Goal: Register for event/course

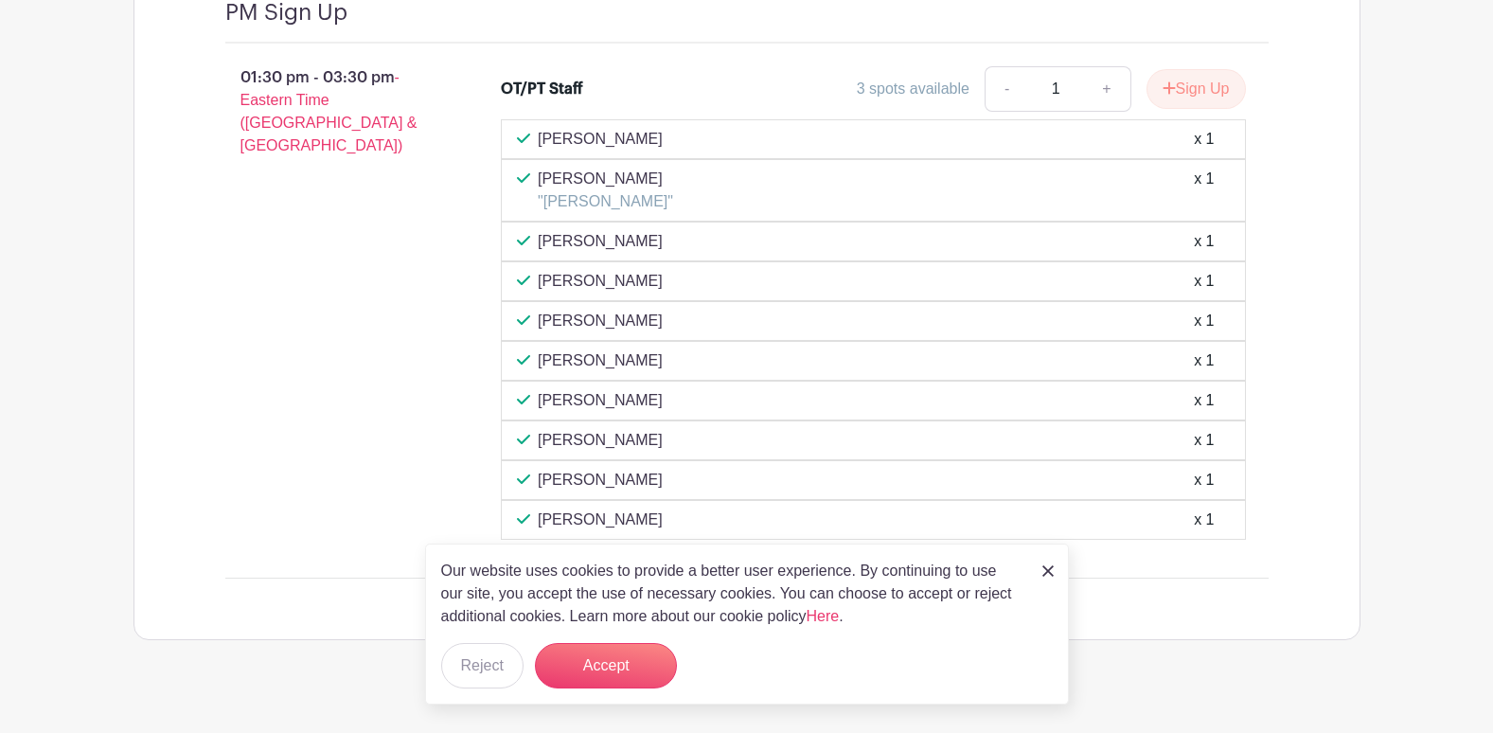
scroll to position [3321, 0]
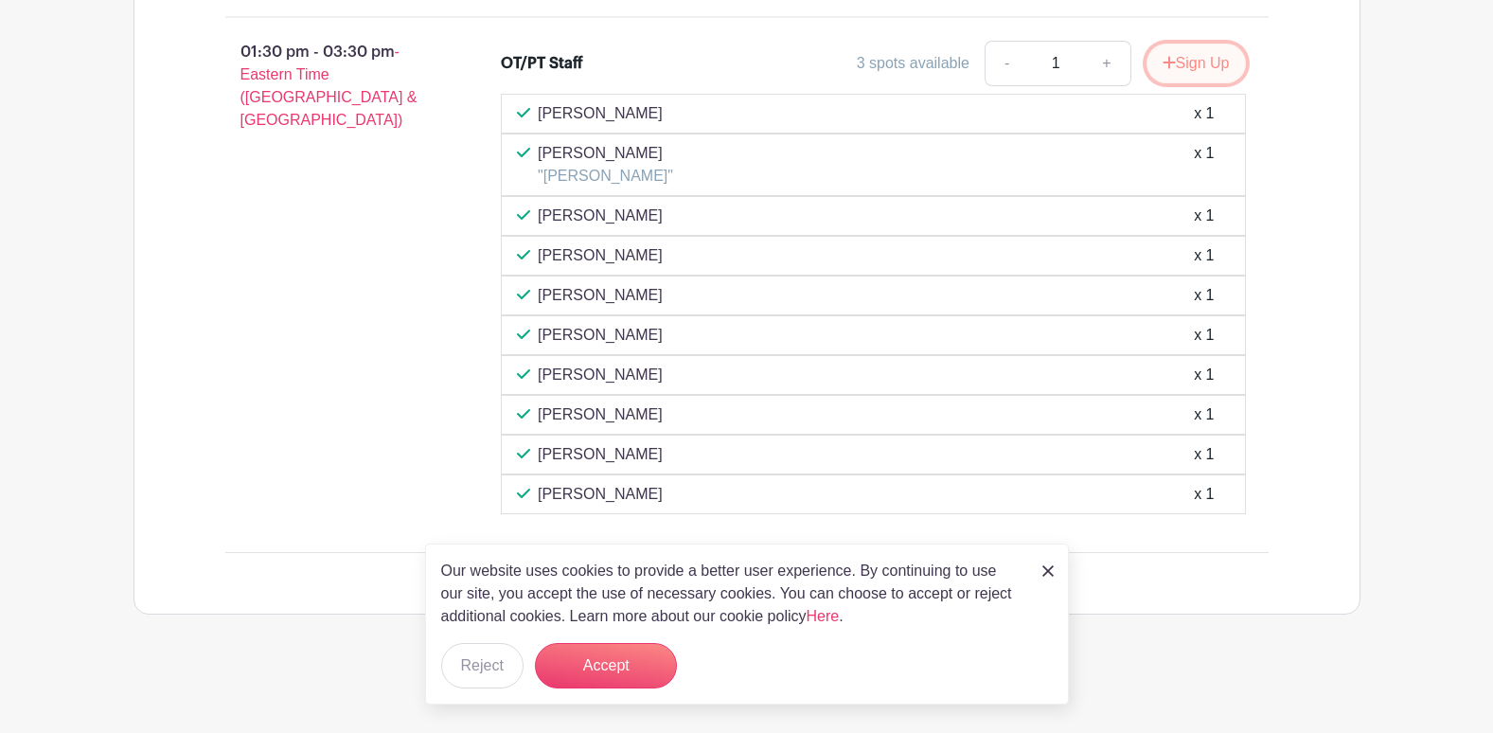
click at [733, 66] on icon "submit" at bounding box center [1168, 62] width 12 height 12
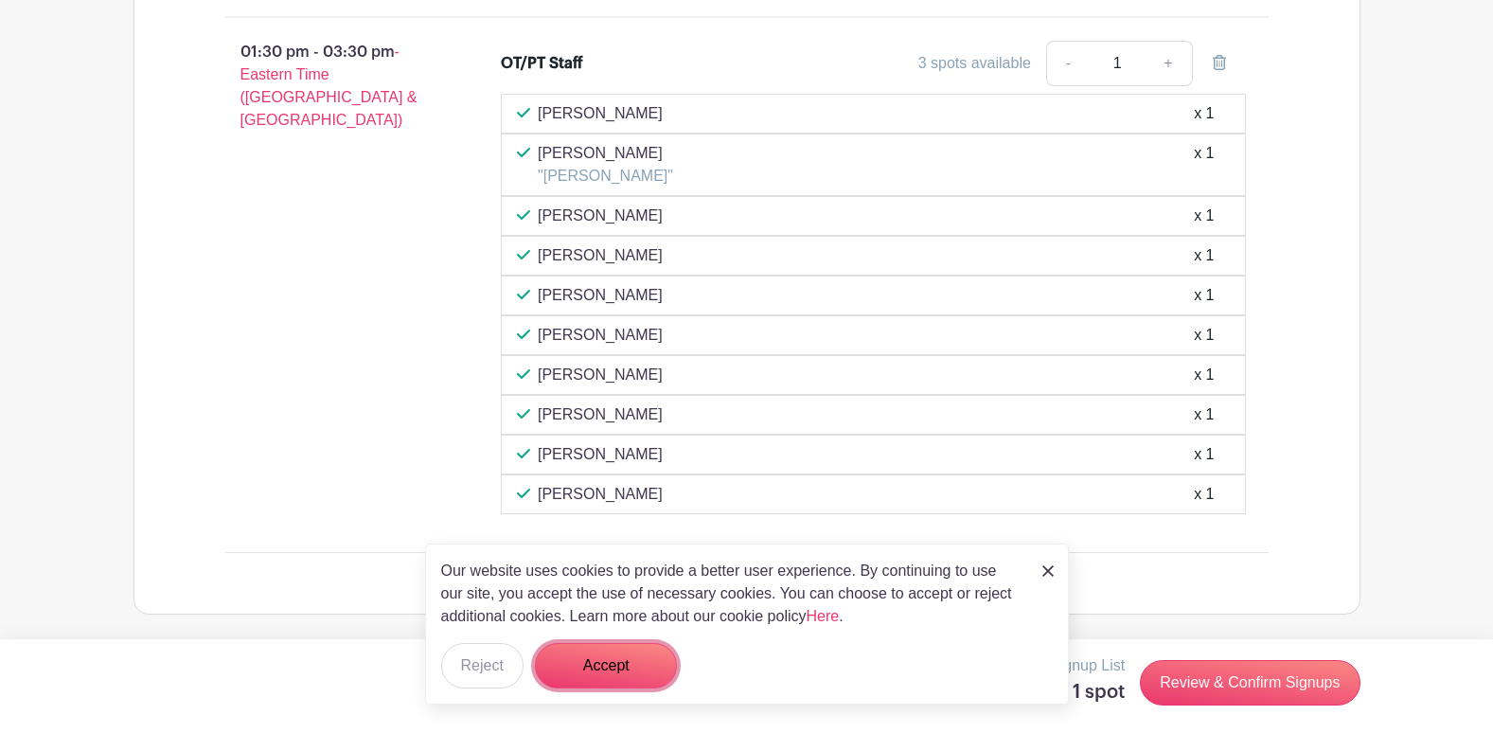
click at [604, 672] on button "Accept" at bounding box center [606, 665] width 142 height 45
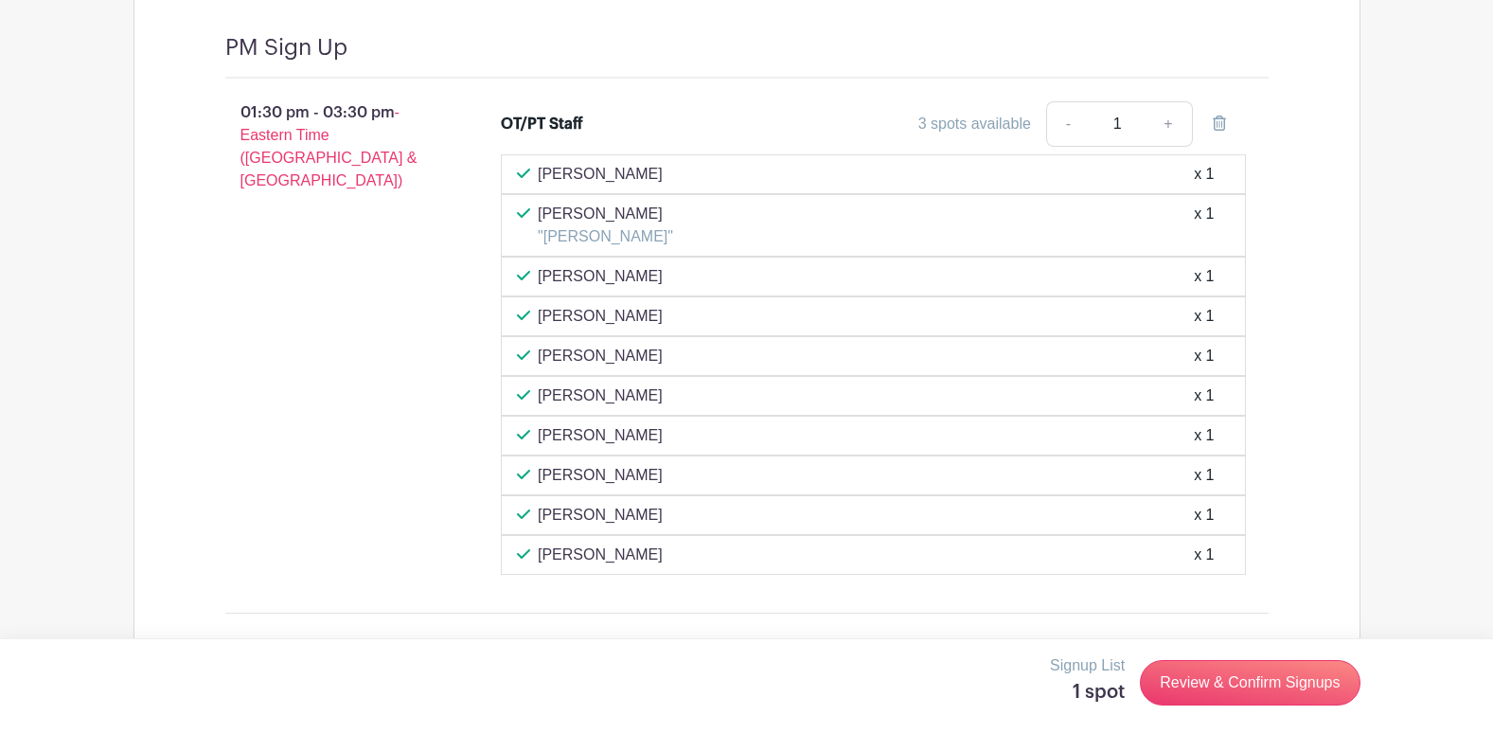
scroll to position [3226, 0]
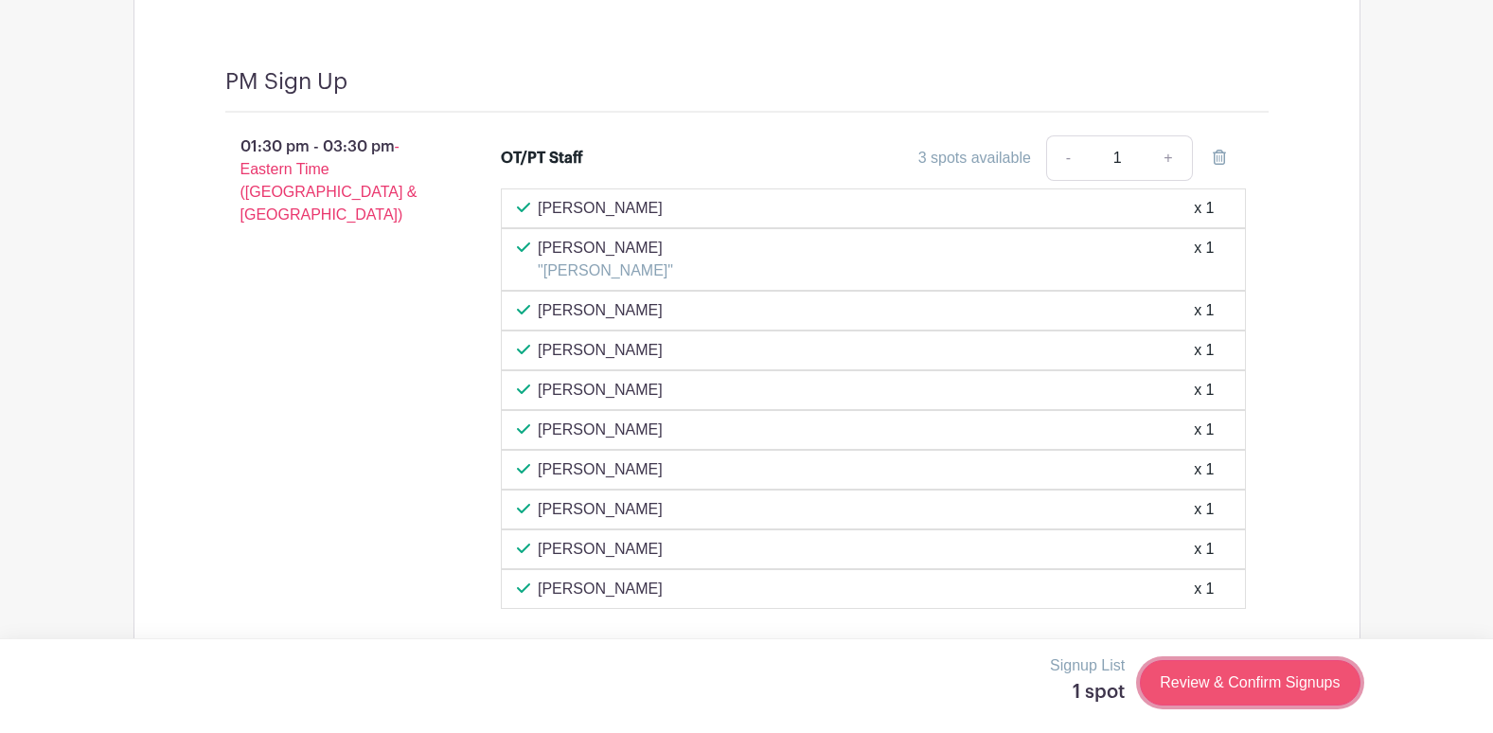
click at [733, 678] on link "Review & Confirm Signups" at bounding box center [1250, 682] width 220 height 45
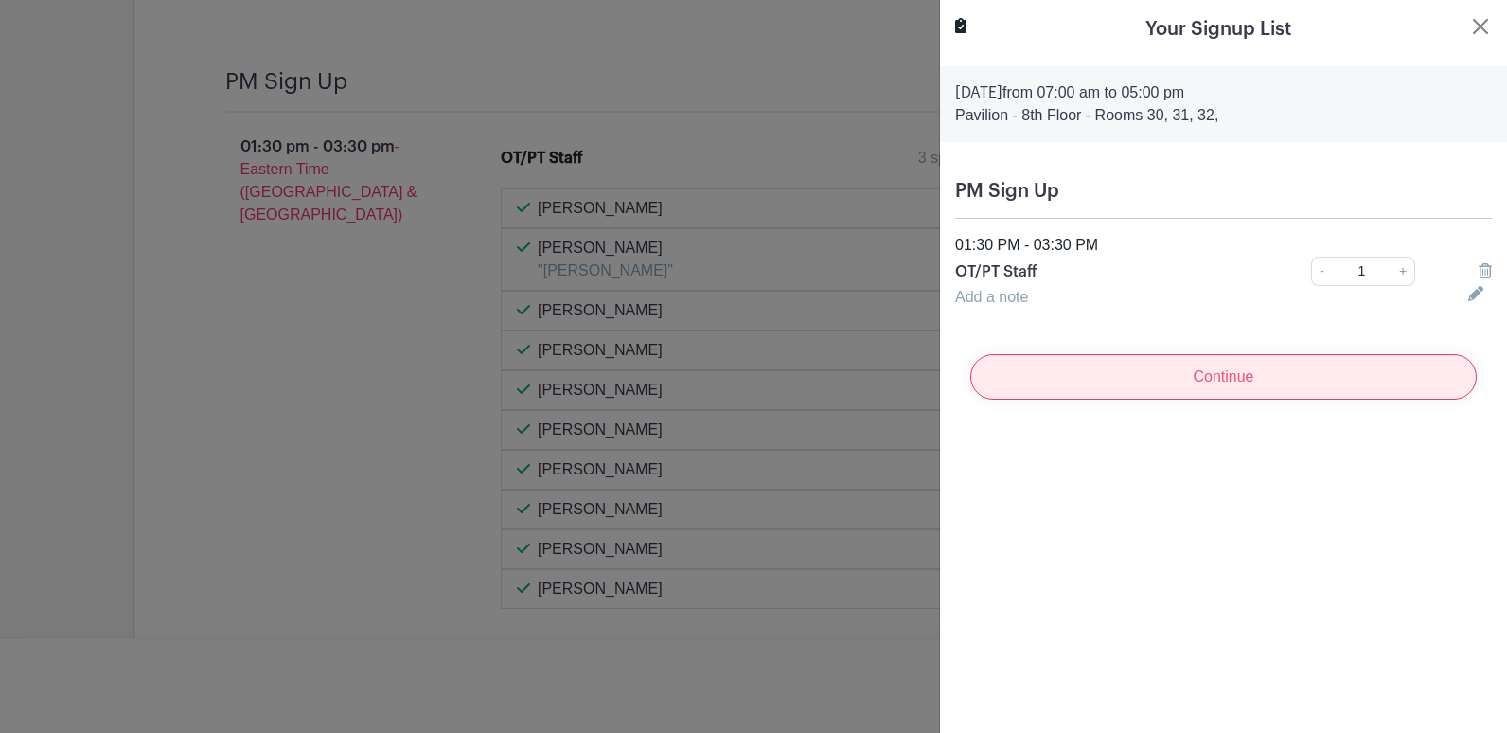
click at [733, 381] on input "Continue" at bounding box center [1223, 376] width 506 height 45
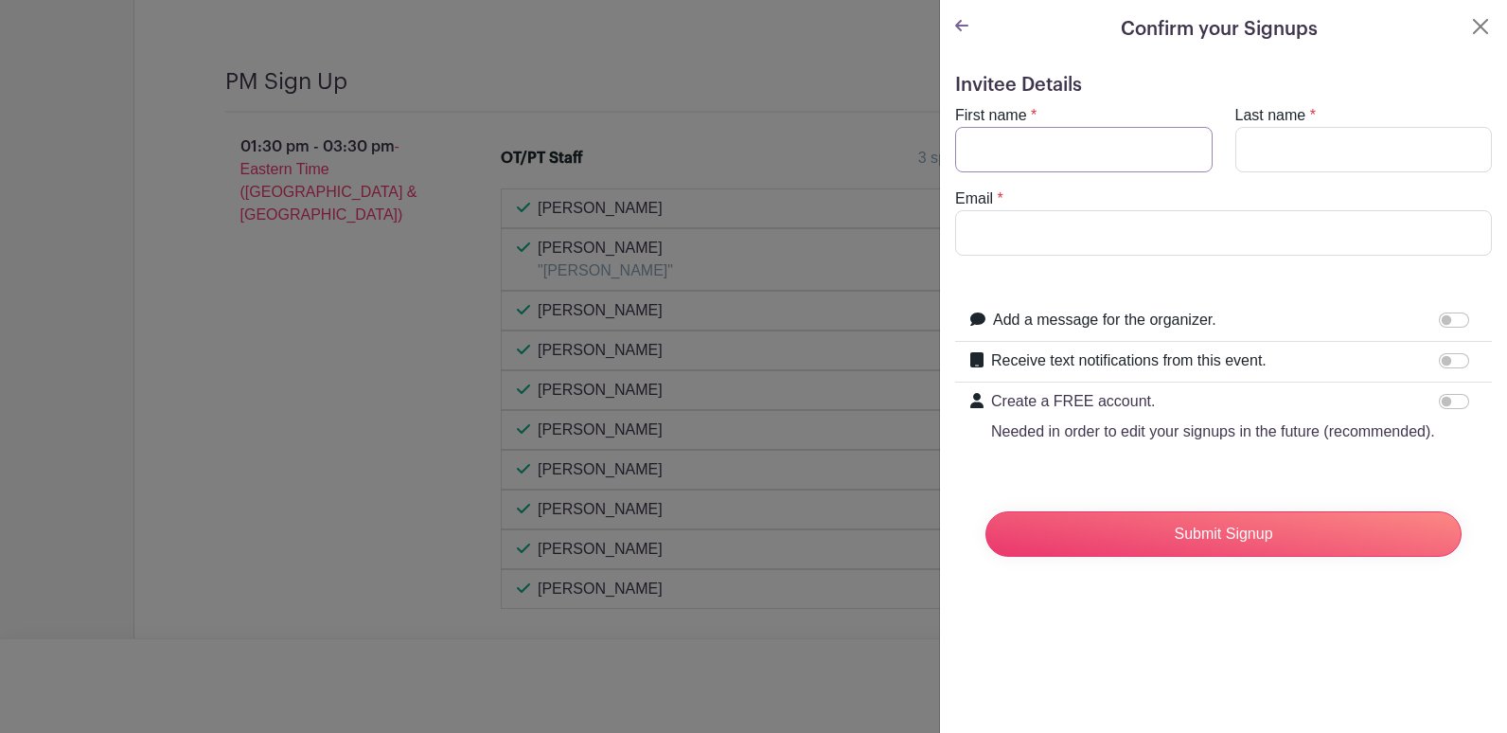
click at [733, 162] on input "First name" at bounding box center [1083, 149] width 257 height 45
type input "A"
click at [733, 29] on button "Close" at bounding box center [1480, 26] width 23 height 23
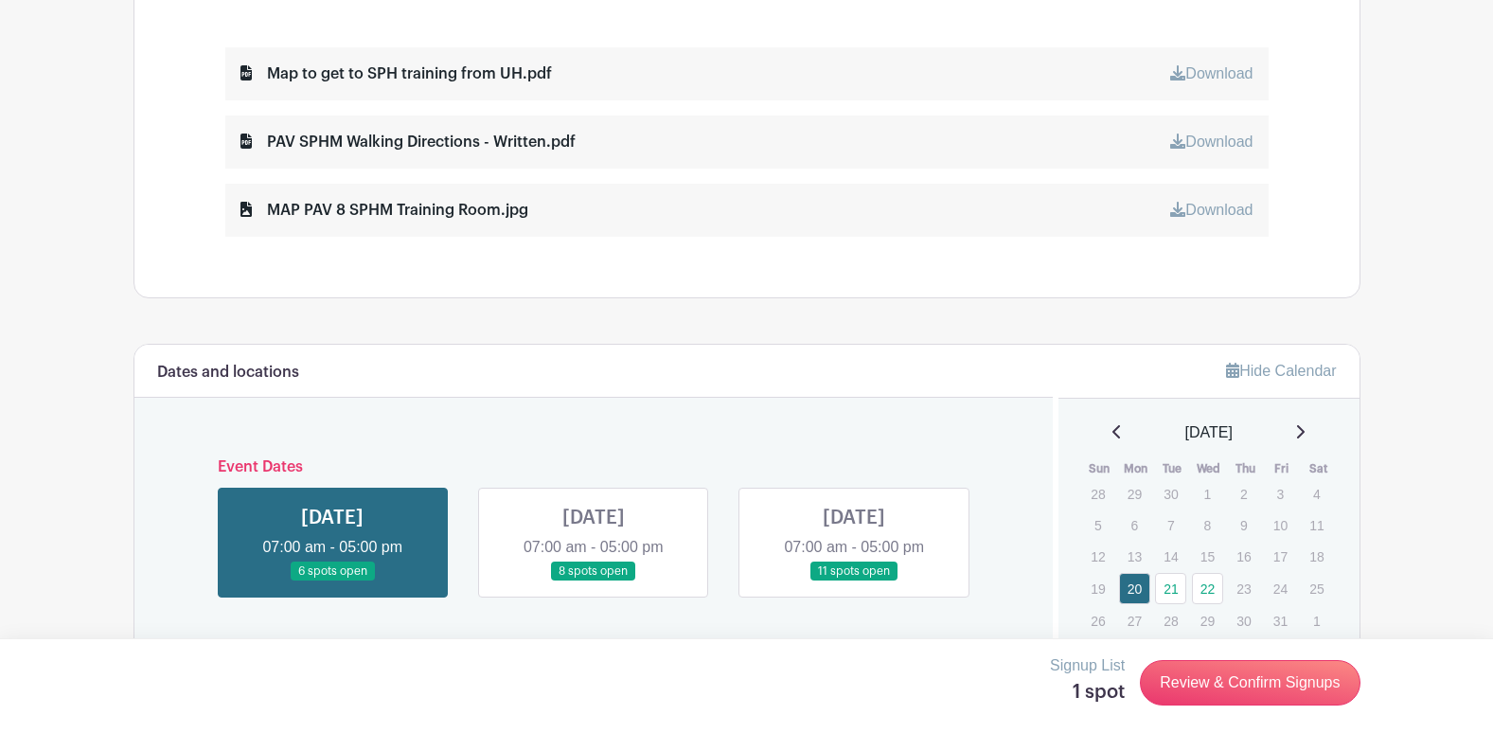
scroll to position [955, 0]
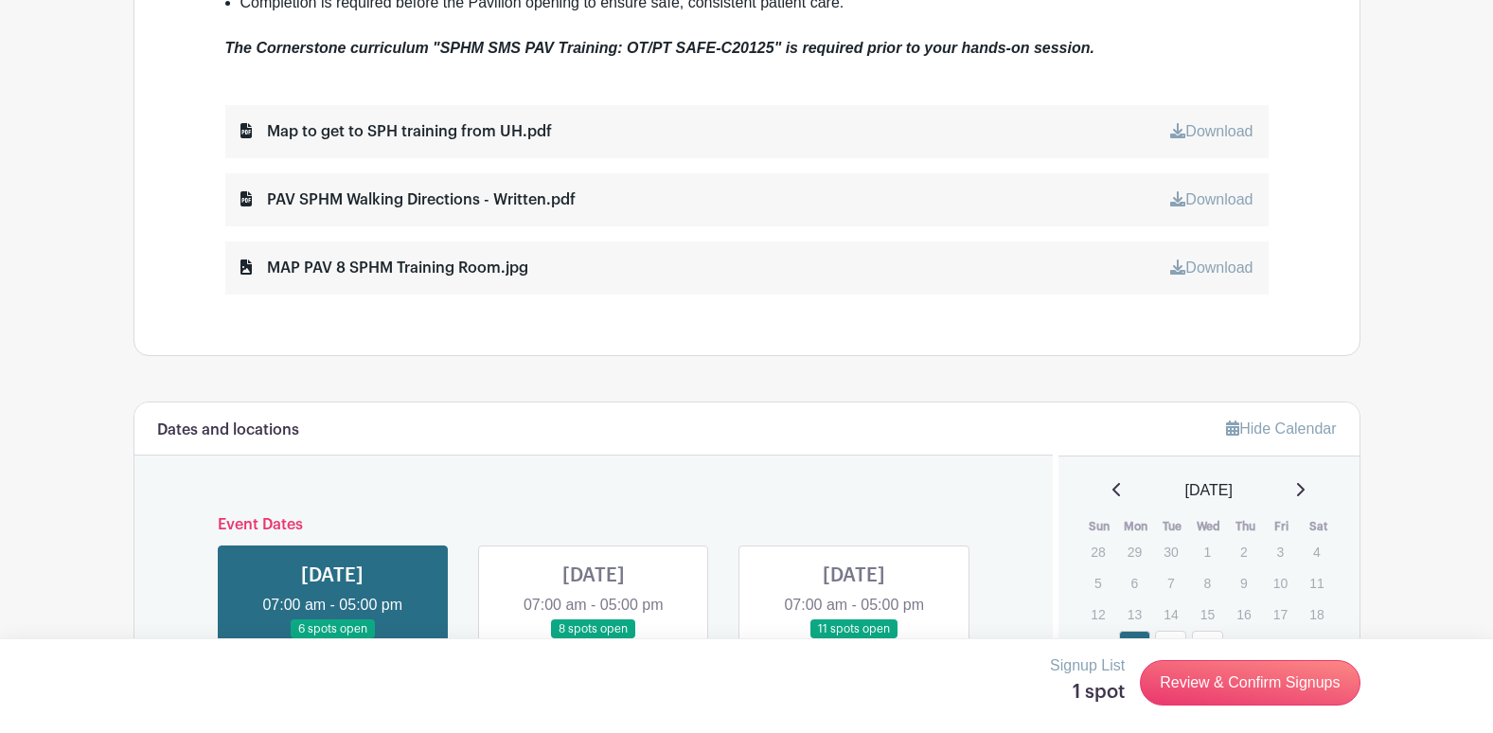
click at [593, 639] on link at bounding box center [593, 639] width 0 height 0
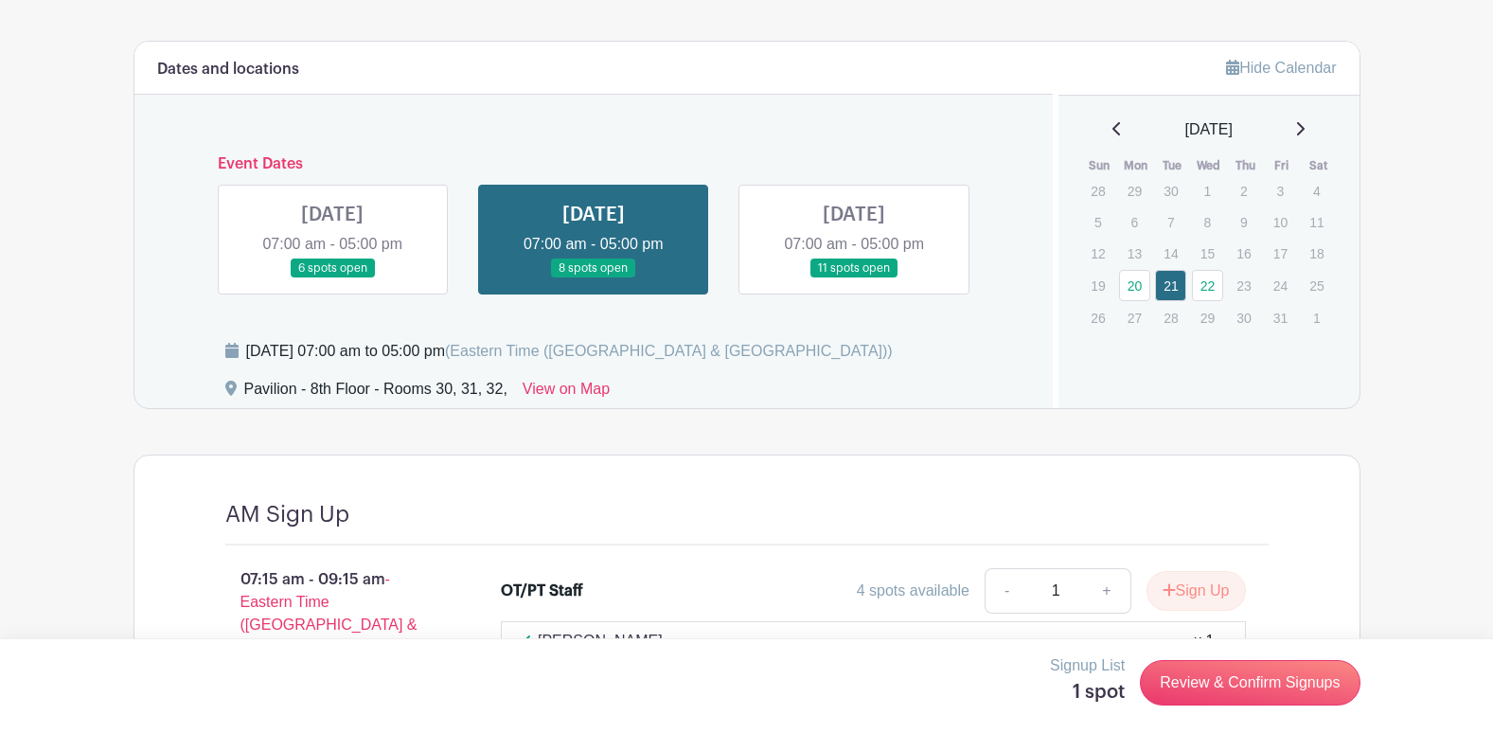
scroll to position [1334, 0]
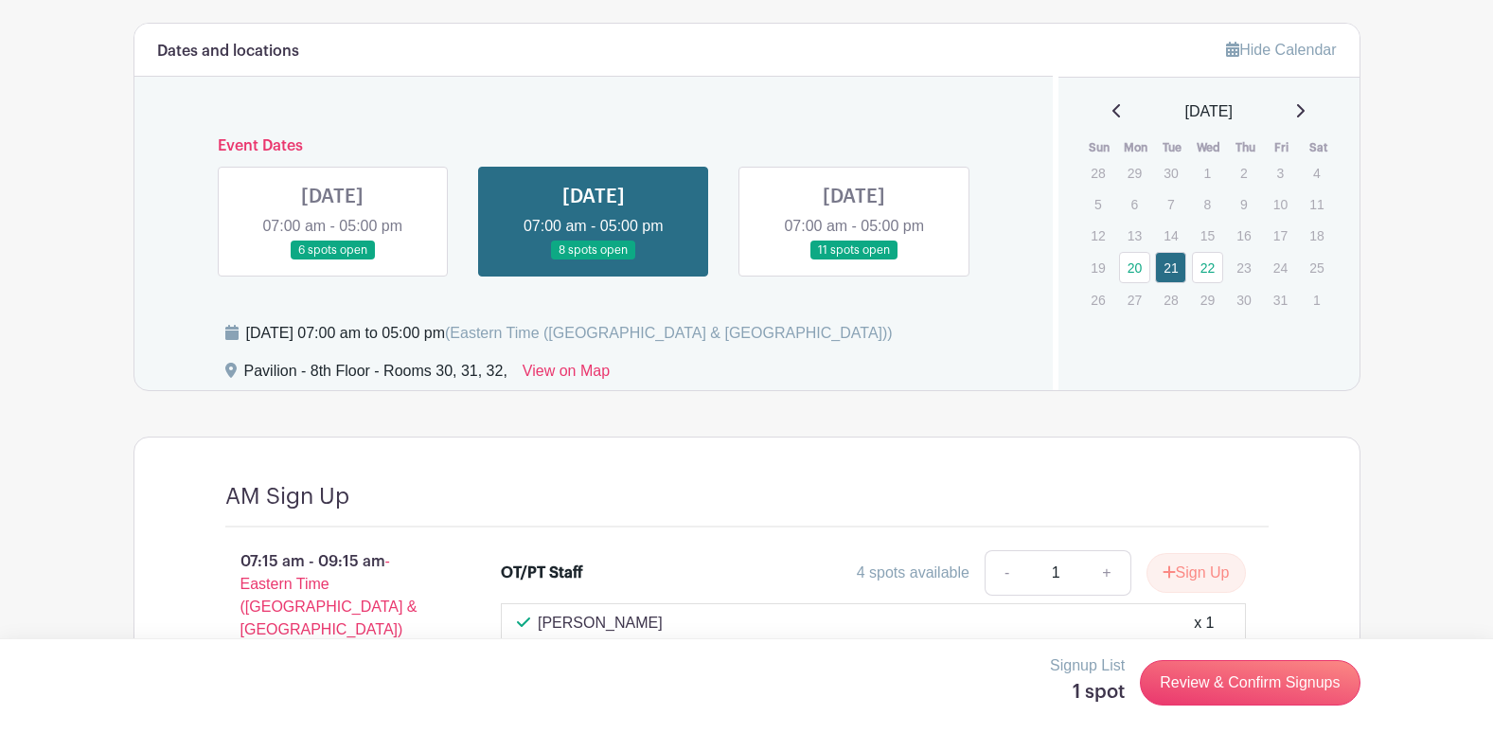
click at [593, 260] on link at bounding box center [593, 260] width 0 height 0
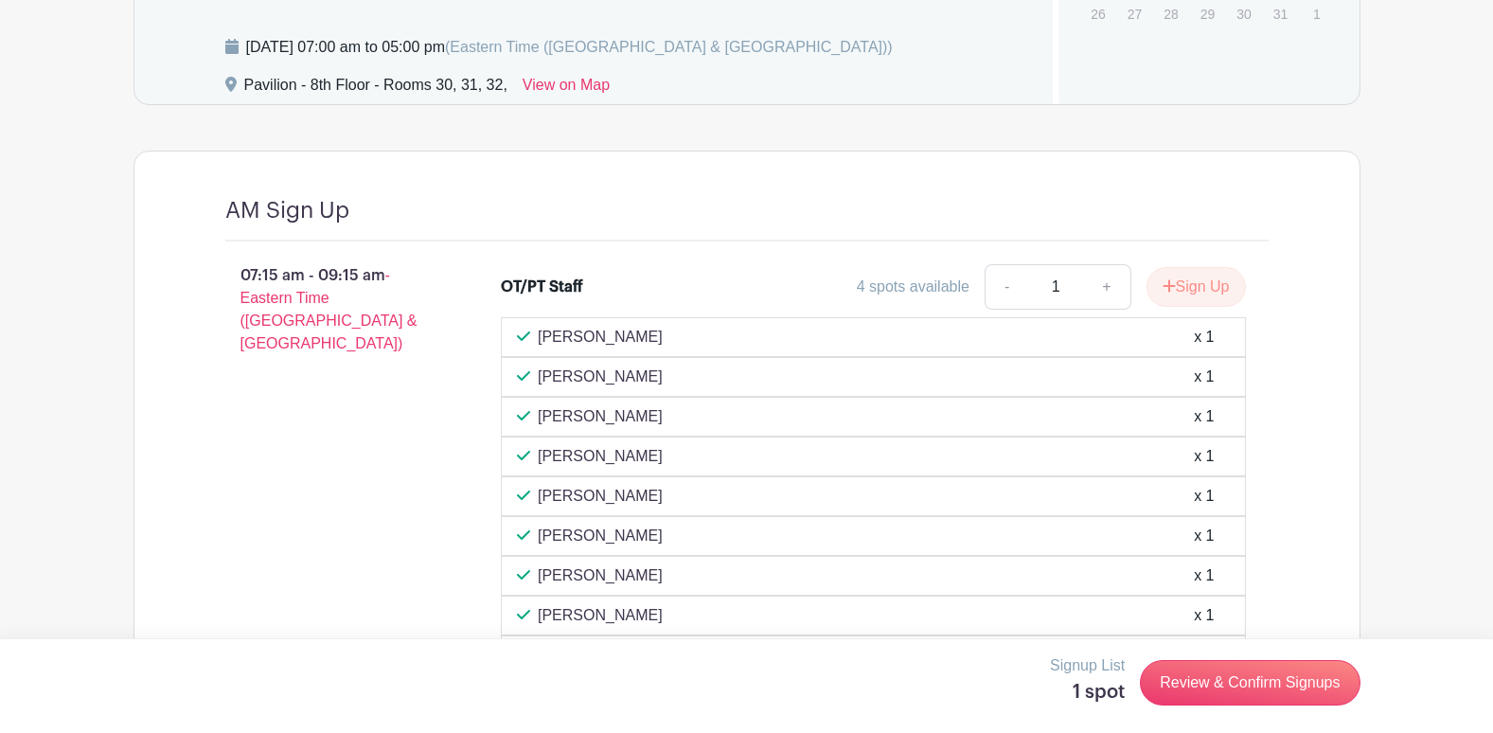
scroll to position [1617, 0]
